Goal: Task Accomplishment & Management: Use online tool/utility

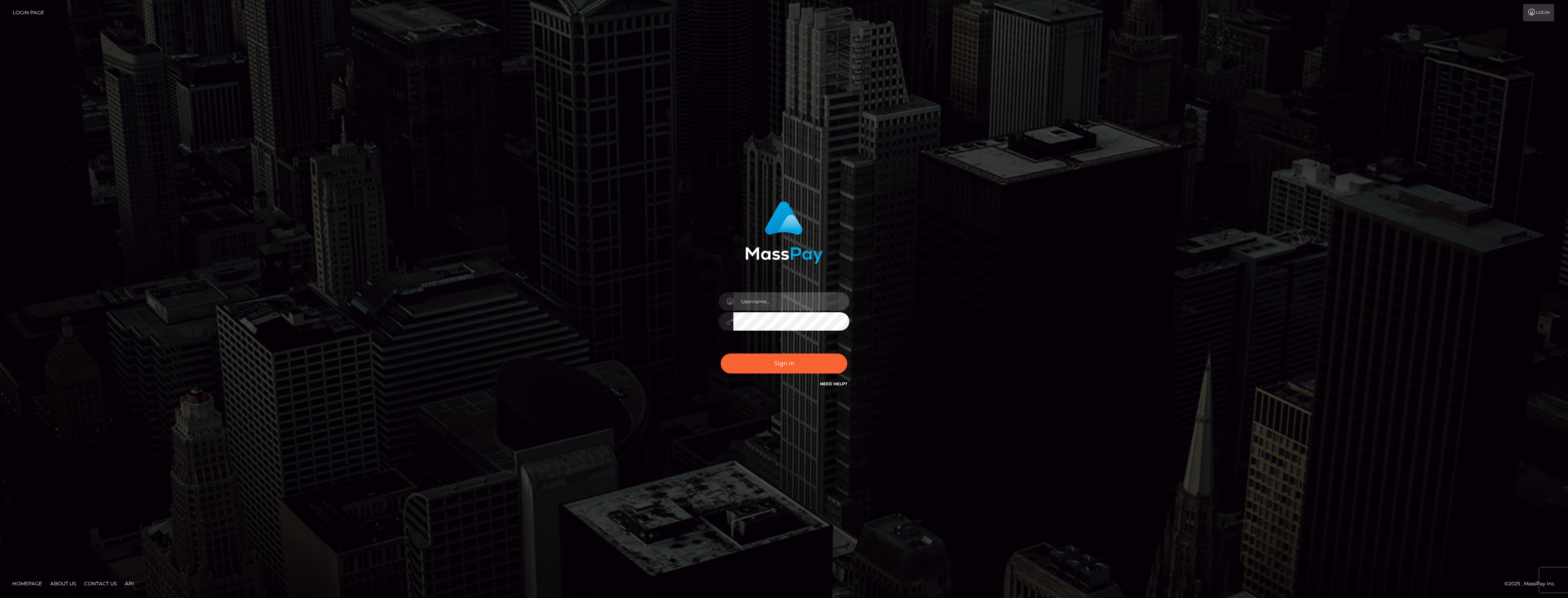
type input "dat.rush"
click at [775, 292] on div "dat.rush" at bounding box center [784, 317] width 143 height 63
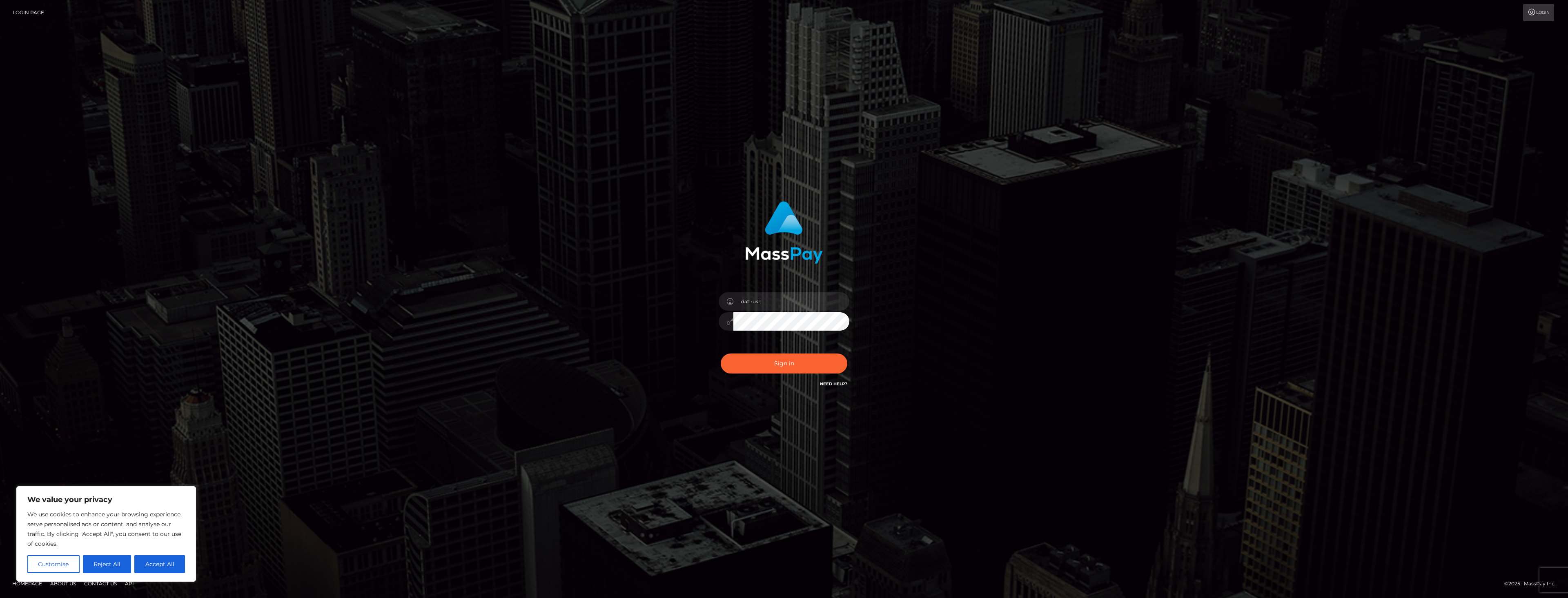
click at [749, 351] on div "Sign in Need Help?" at bounding box center [784, 367] width 143 height 36
click at [749, 353] on button "Sign in" at bounding box center [784, 363] width 127 height 20
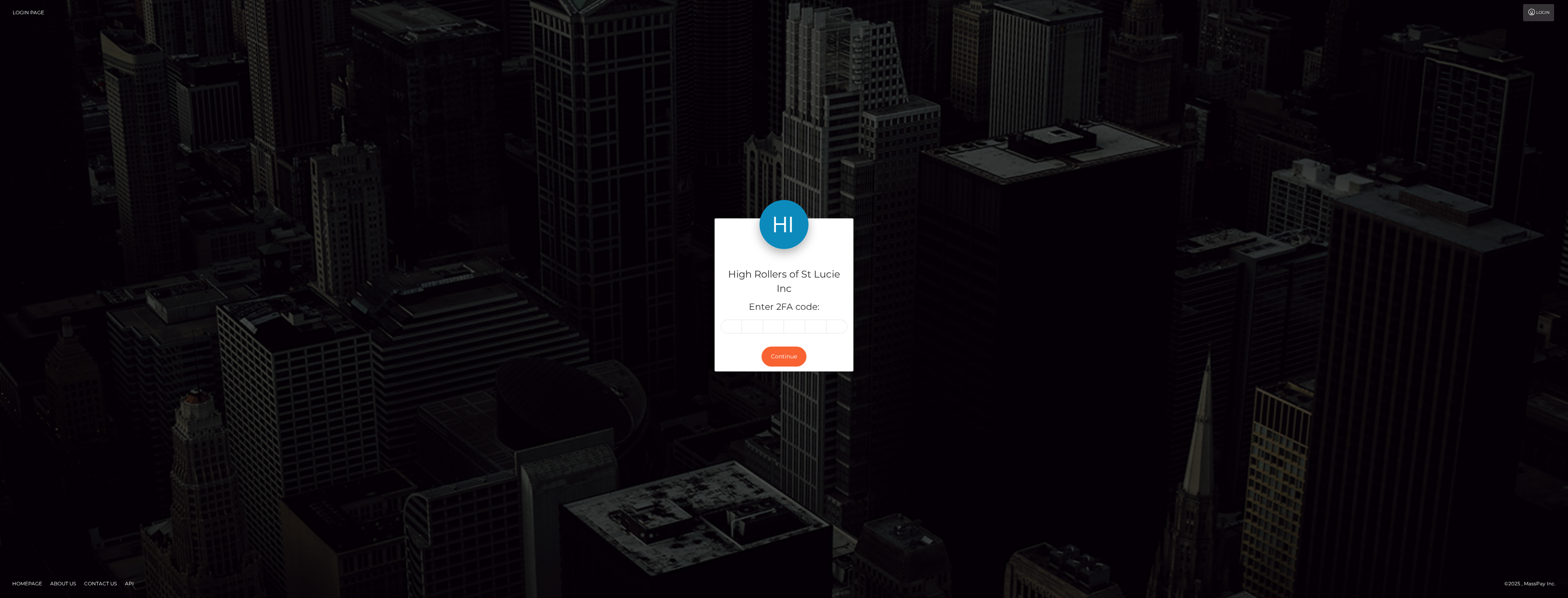
click at [483, 324] on div "High Rollers of St Lucie Inc Enter 2FA code: Continue" at bounding box center [784, 299] width 1568 height 283
click at [744, 331] on input "text" at bounding box center [753, 326] width 21 height 14
click at [738, 330] on input "text" at bounding box center [731, 326] width 21 height 14
type input "0"
type input "3"
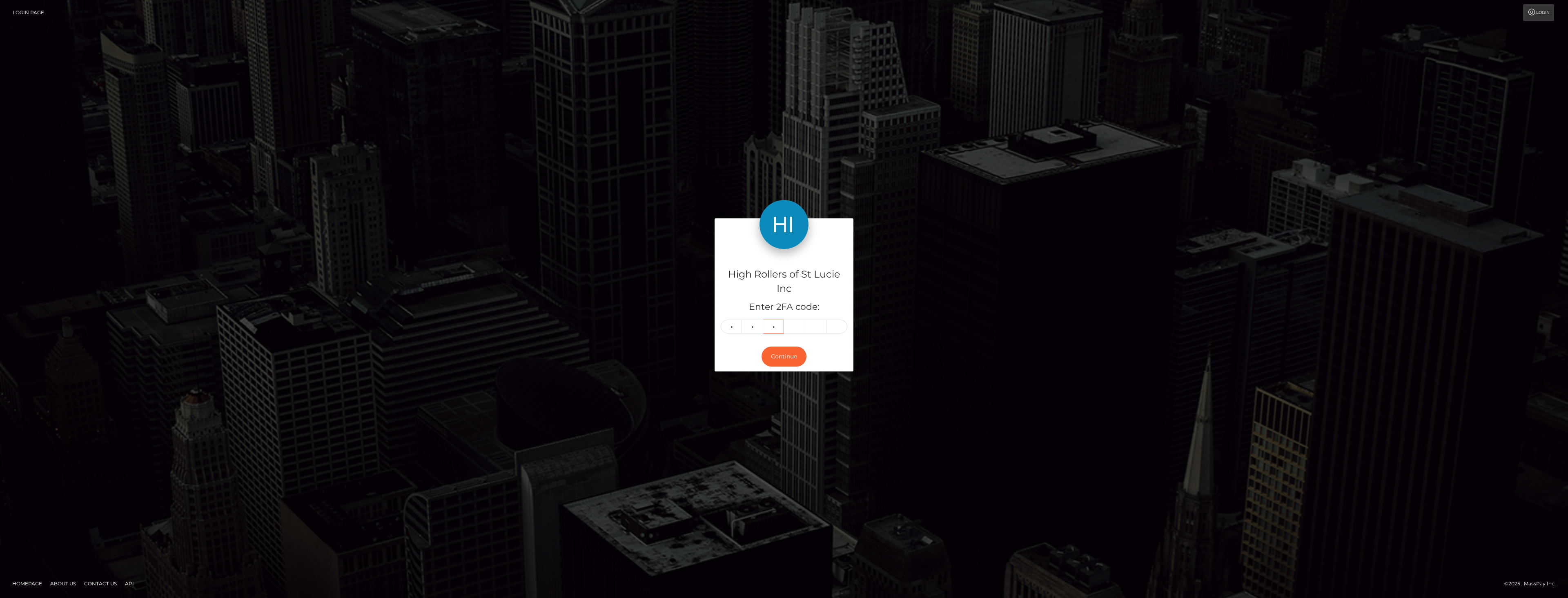
type input "2"
type input "0"
type input "7"
type input "6"
click at [777, 351] on button "Continue" at bounding box center [783, 356] width 45 height 20
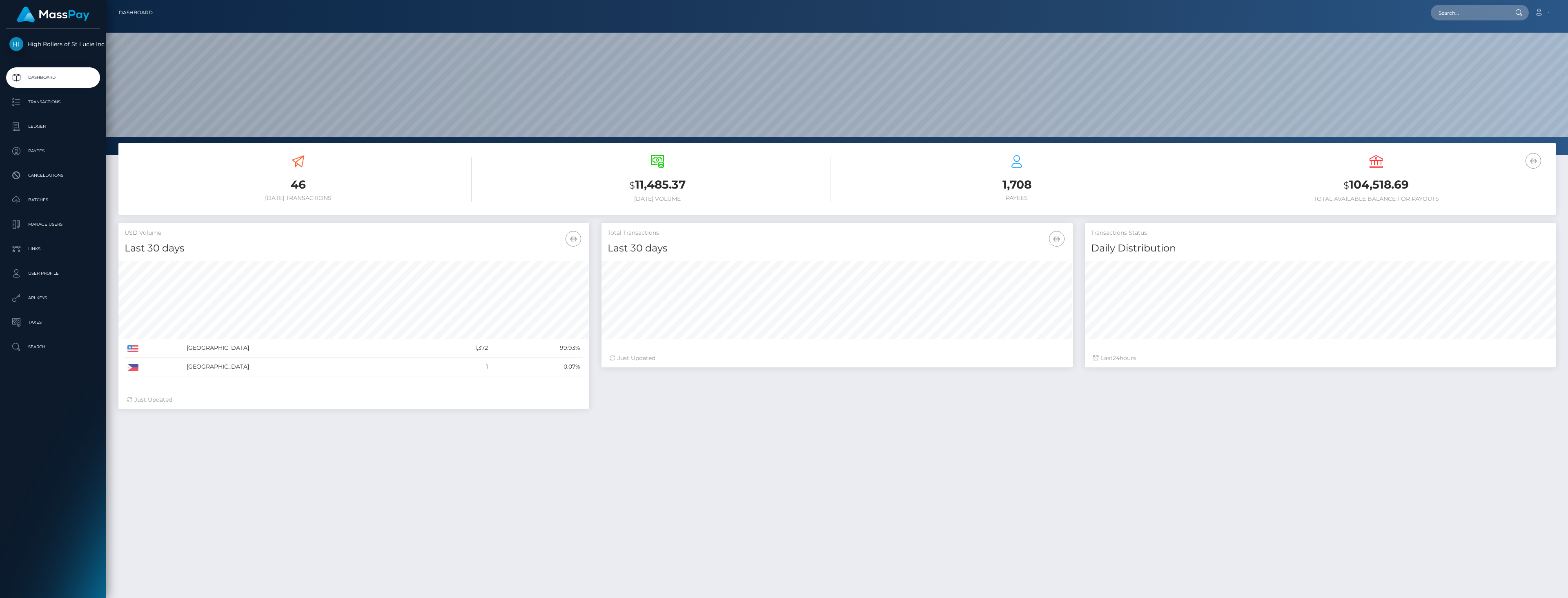
scroll to position [145, 471]
click at [59, 194] on p "Batches" at bounding box center [53, 200] width 87 height 12
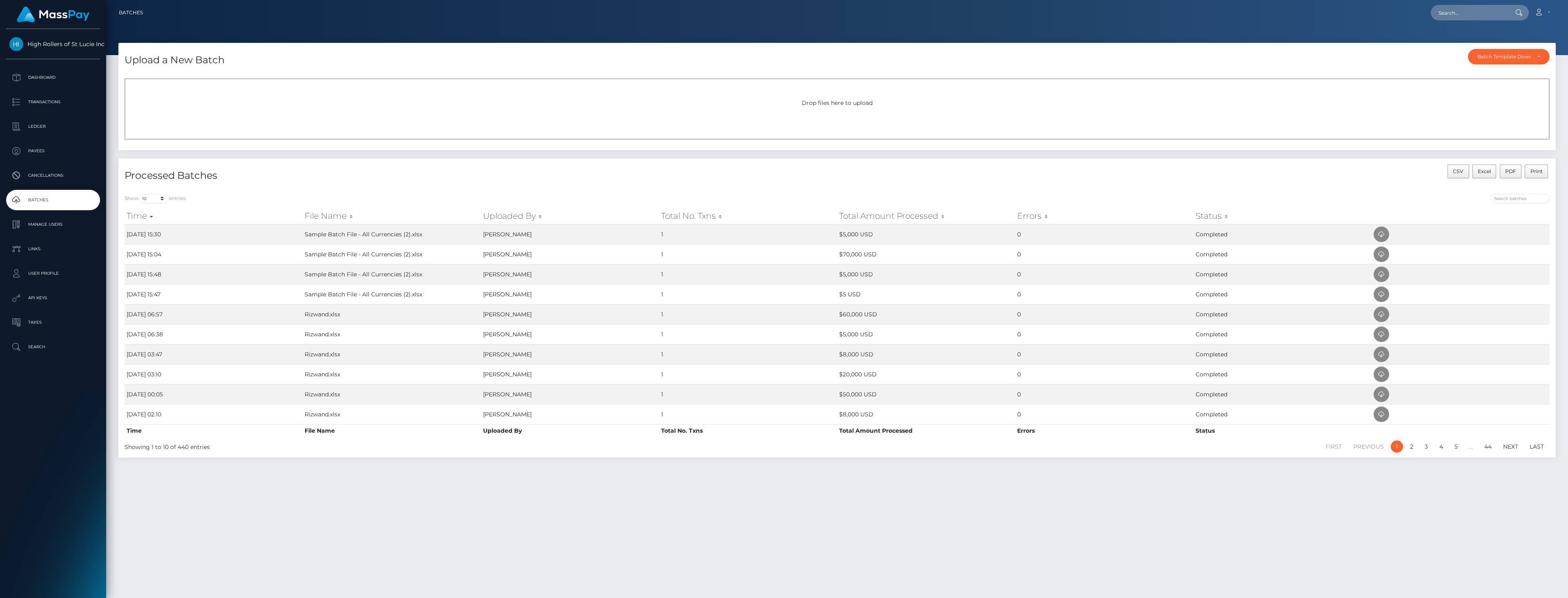
drag, startPoint x: 262, startPoint y: 181, endPoint x: 278, endPoint y: 171, distance: 18.9
click at [262, 180] on h4 "Processed Batches" at bounding box center [477, 175] width 706 height 14
click at [400, 96] on div "Drop files here to upload" at bounding box center [836, 109] width 1425 height 62
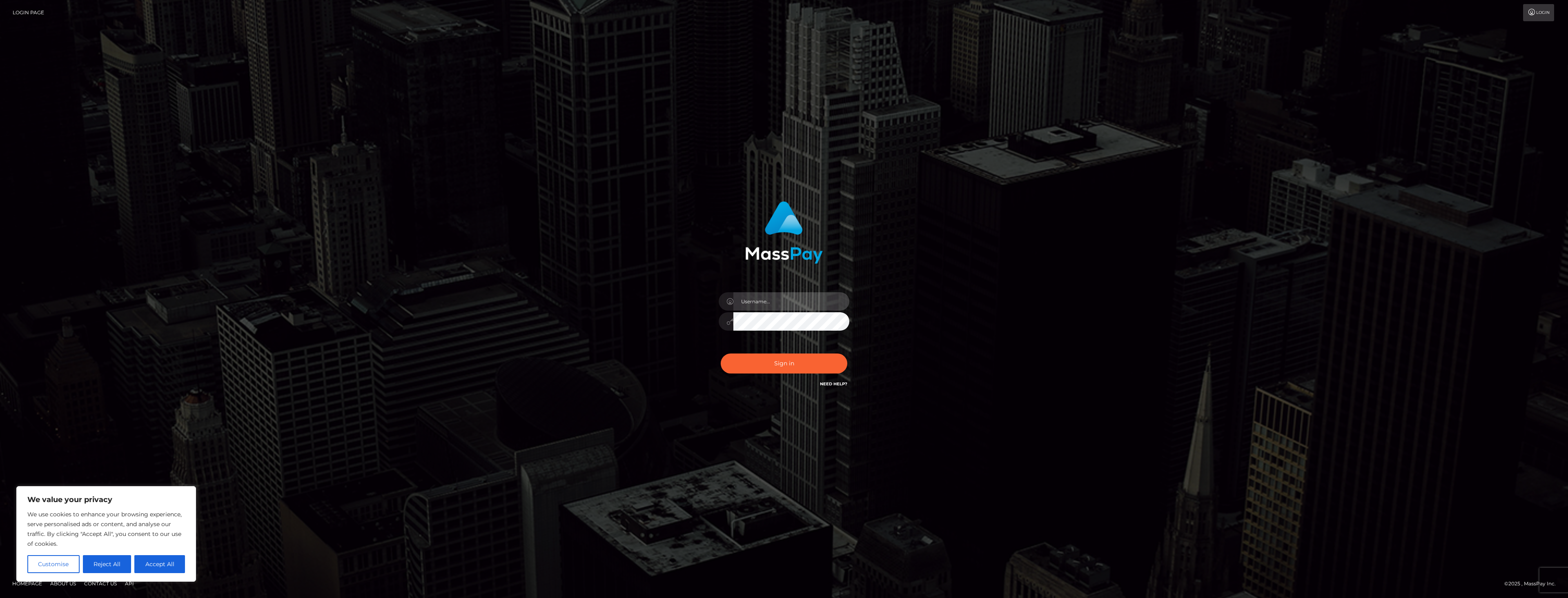
type input "dat.rush"
click at [898, 279] on div "dat.rush Sign in" at bounding box center [784, 299] width 465 height 208
click at [781, 308] on input "dat.rush" at bounding box center [792, 300] width 116 height 18
